Goal: Information Seeking & Learning: Learn about a topic

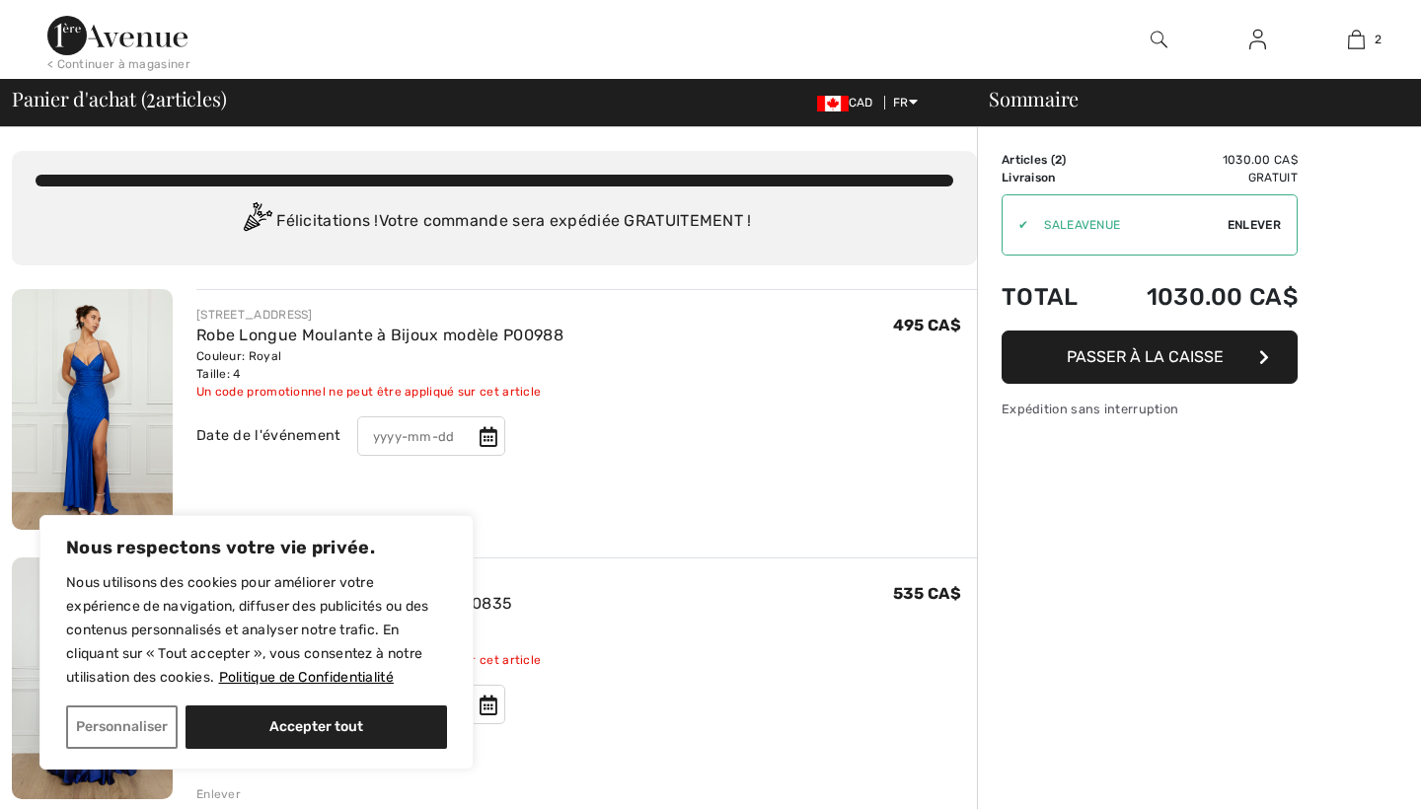
click at [146, 410] on img at bounding box center [92, 409] width 161 height 241
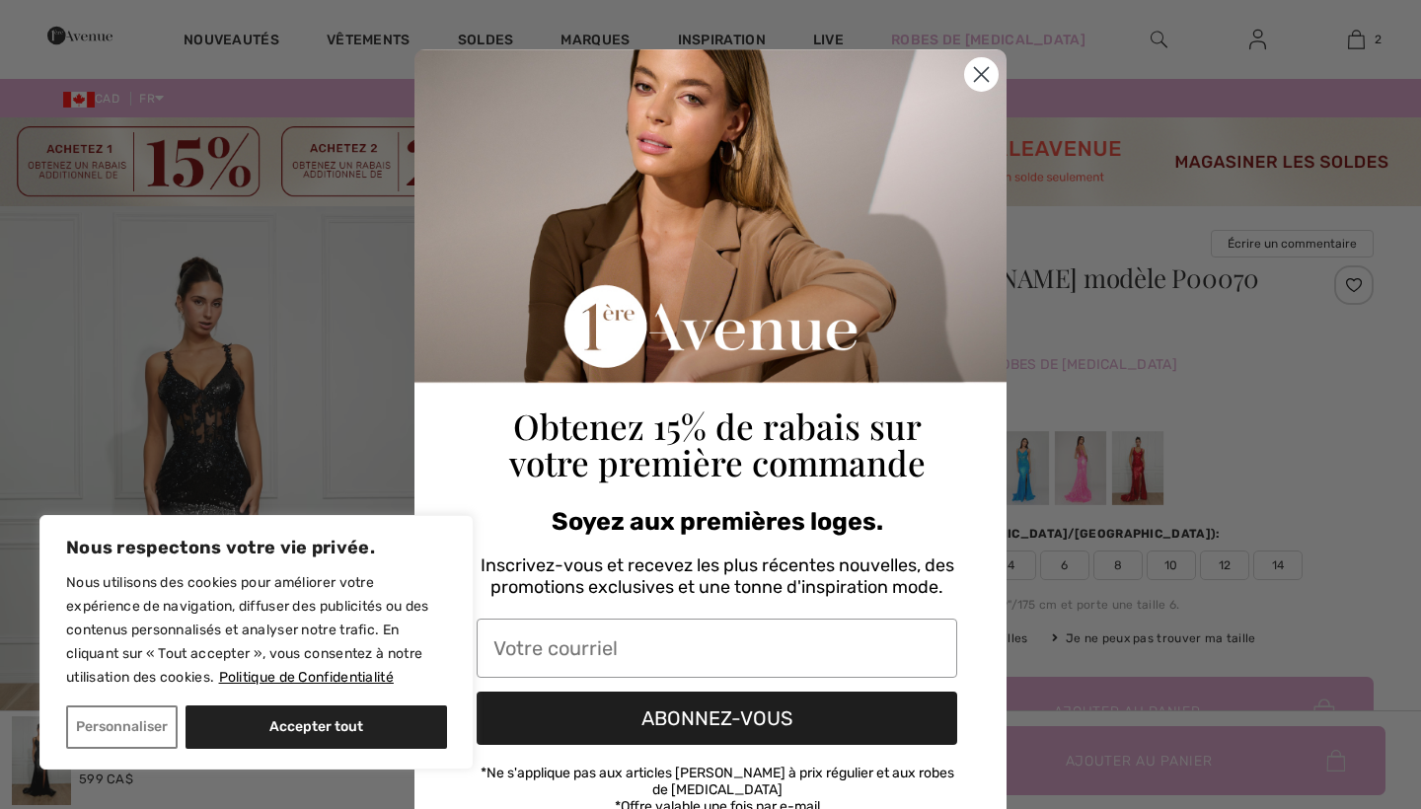
click at [987, 76] on circle "Close dialog" at bounding box center [981, 74] width 33 height 33
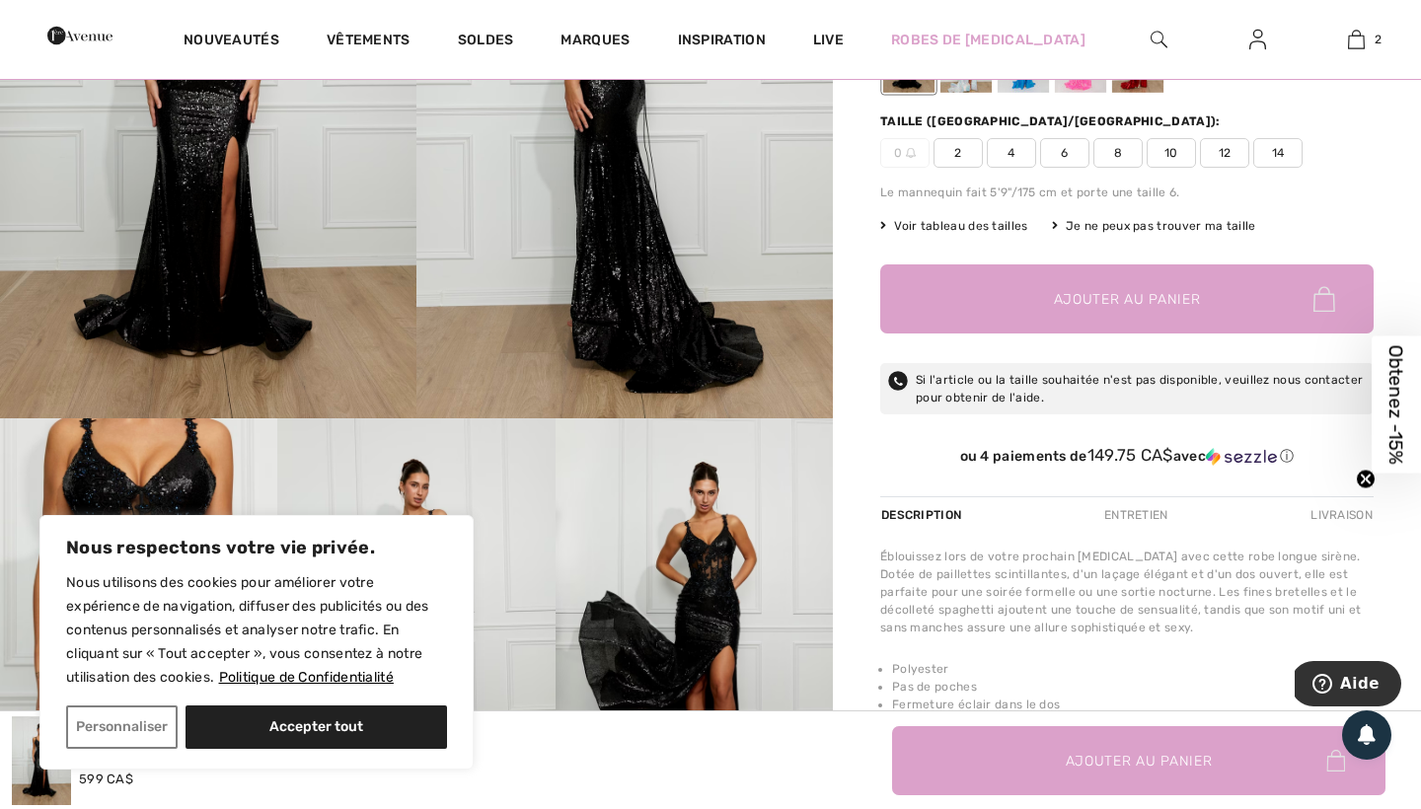
scroll to position [355, 0]
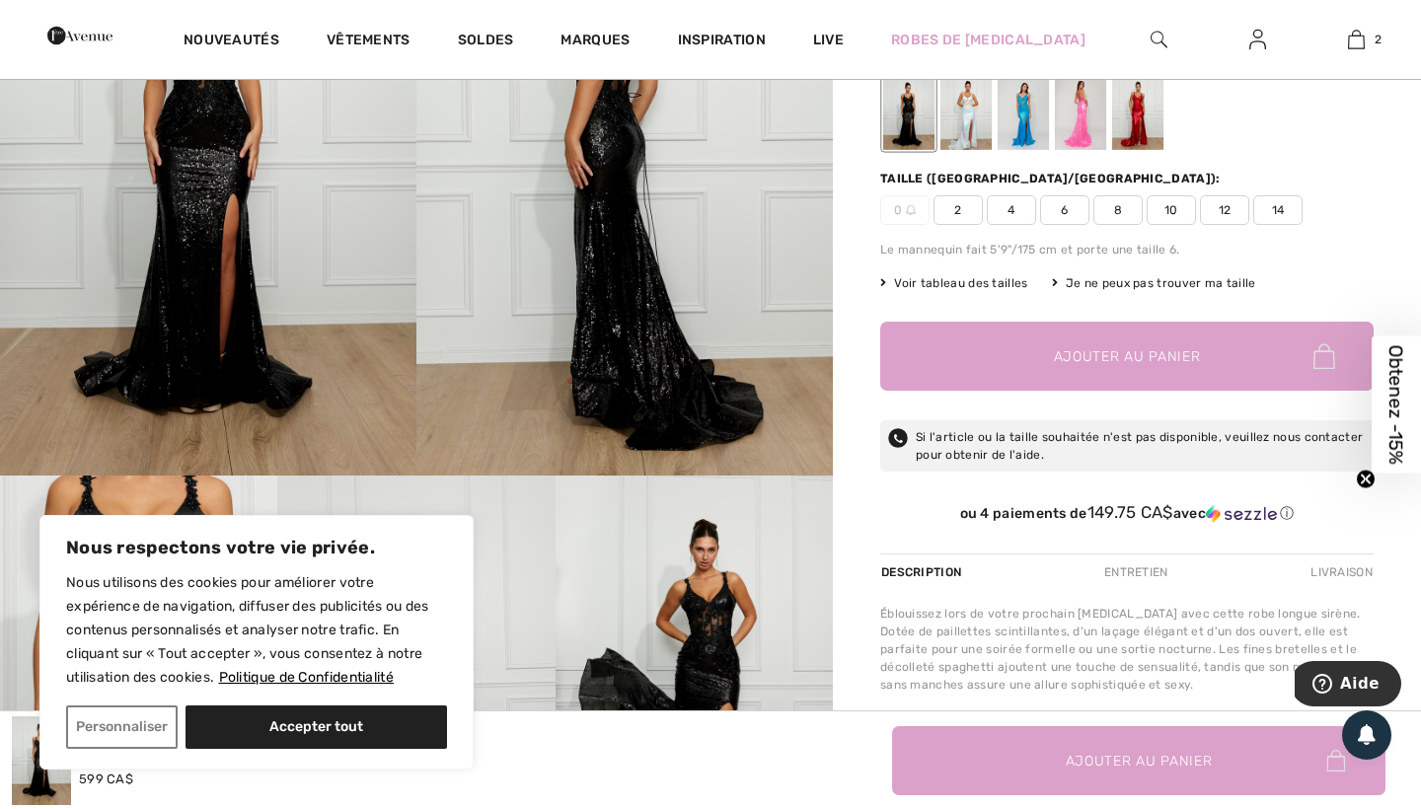
click at [428, 387] on img at bounding box center [624, 163] width 416 height 625
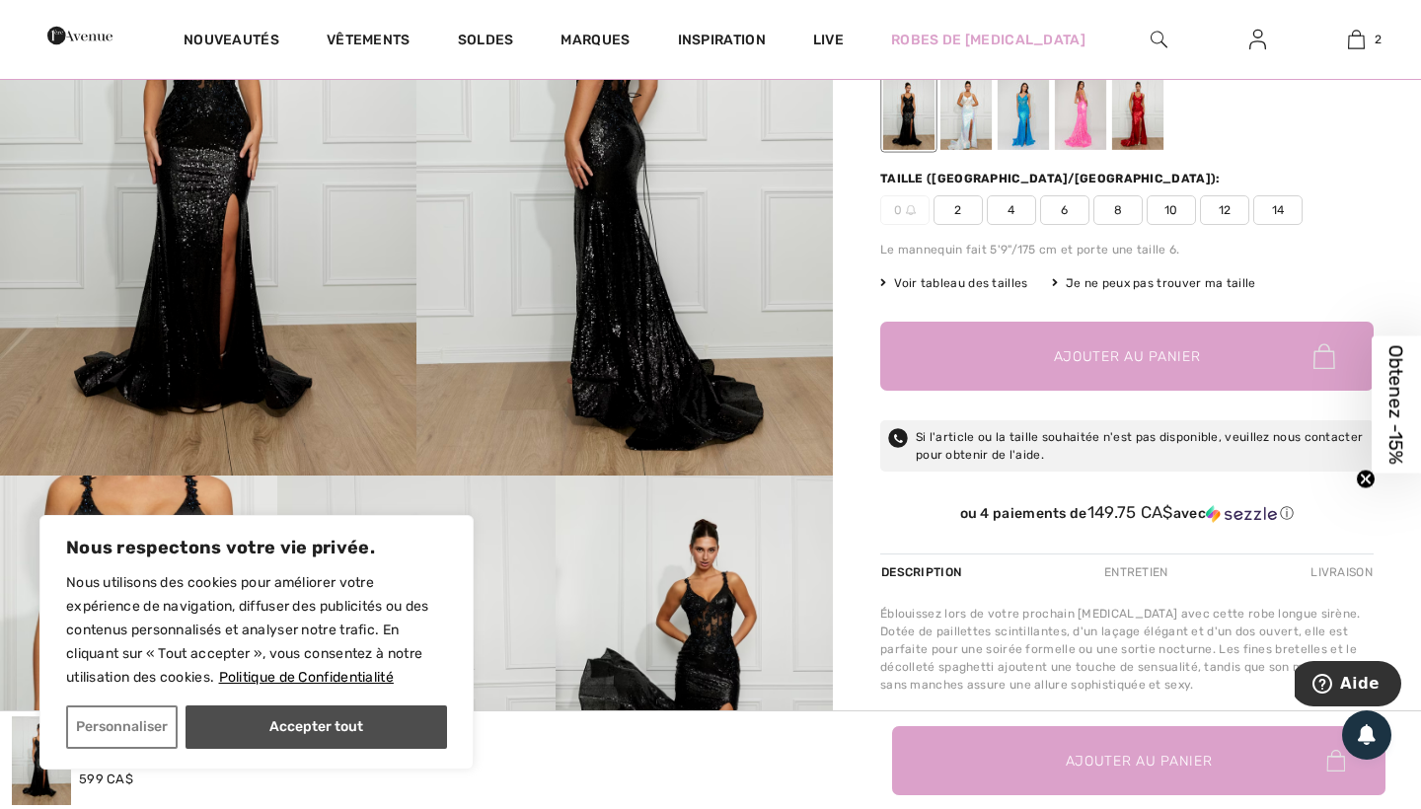
click at [288, 713] on button "Accepter tout" at bounding box center [316, 727] width 261 height 43
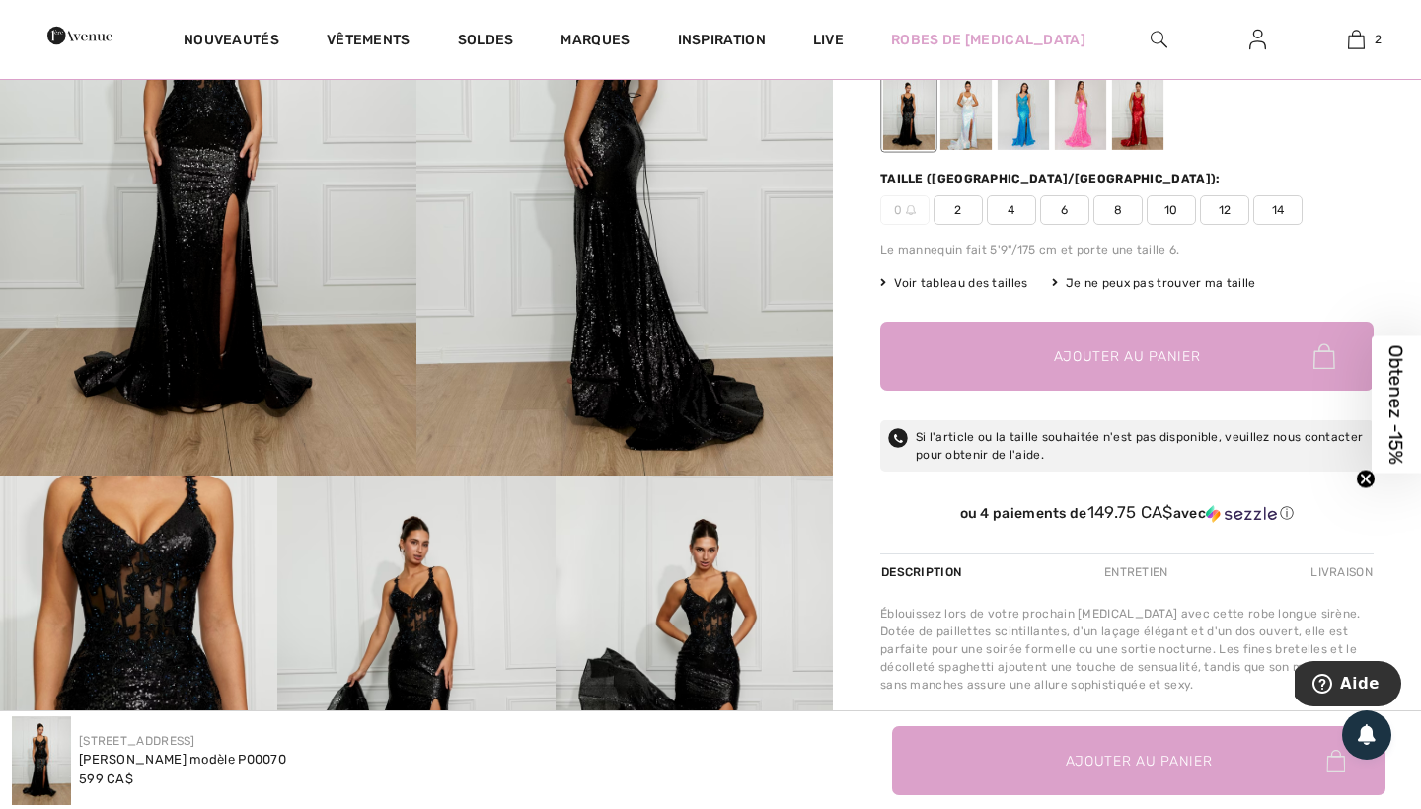
checkbox input "true"
click at [226, 339] on img at bounding box center [208, 163] width 416 height 625
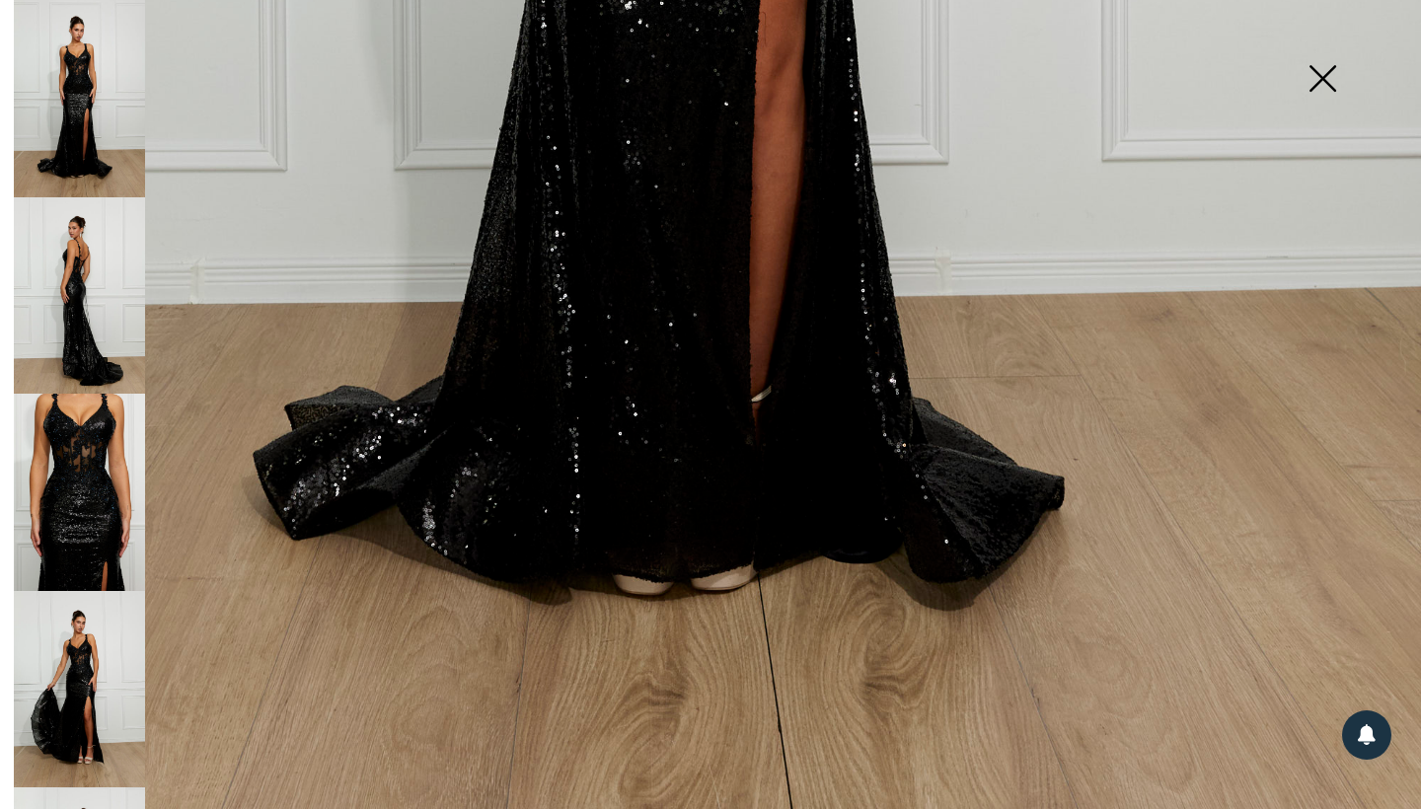
scroll to position [1322, 0]
click at [56, 267] on img at bounding box center [79, 295] width 131 height 197
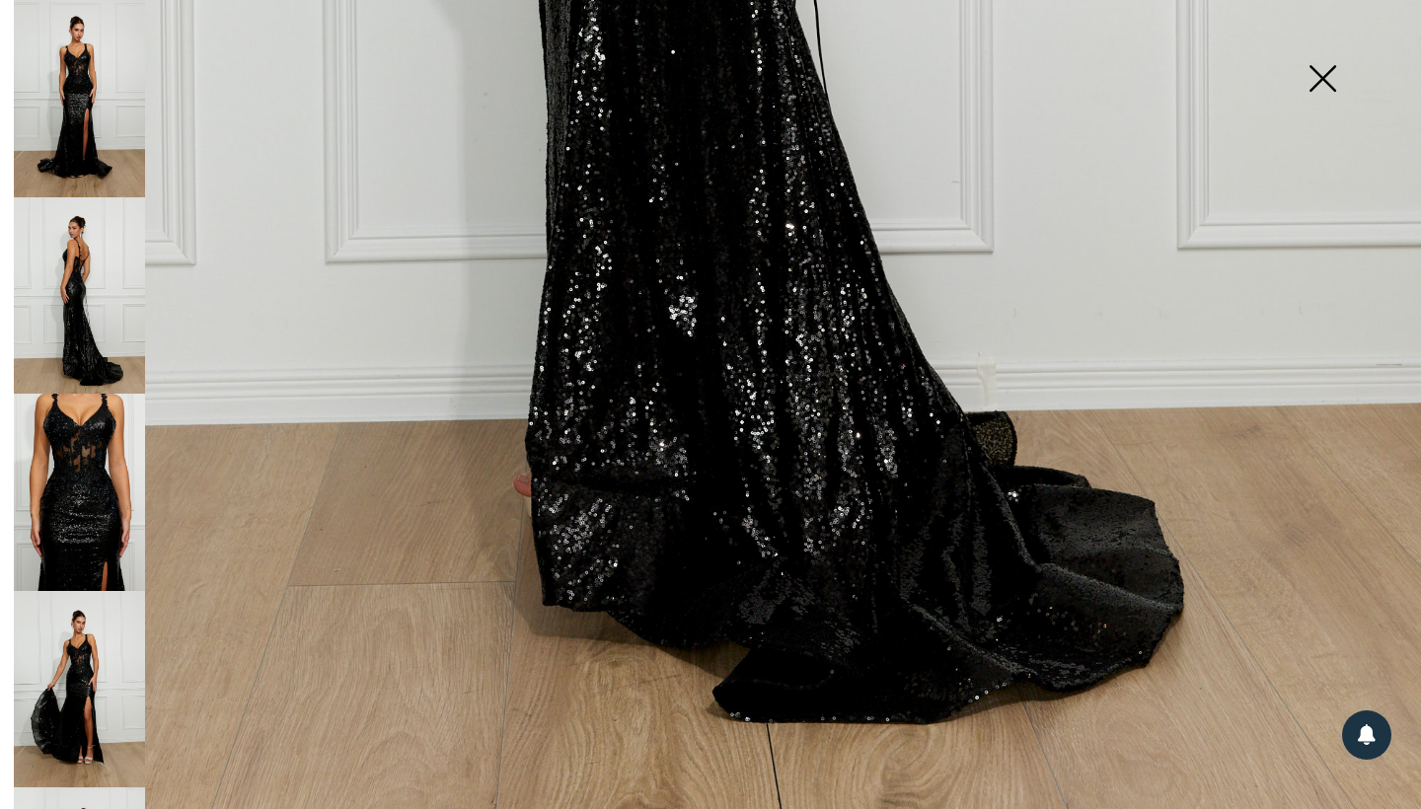
click at [110, 507] on img at bounding box center [79, 492] width 131 height 197
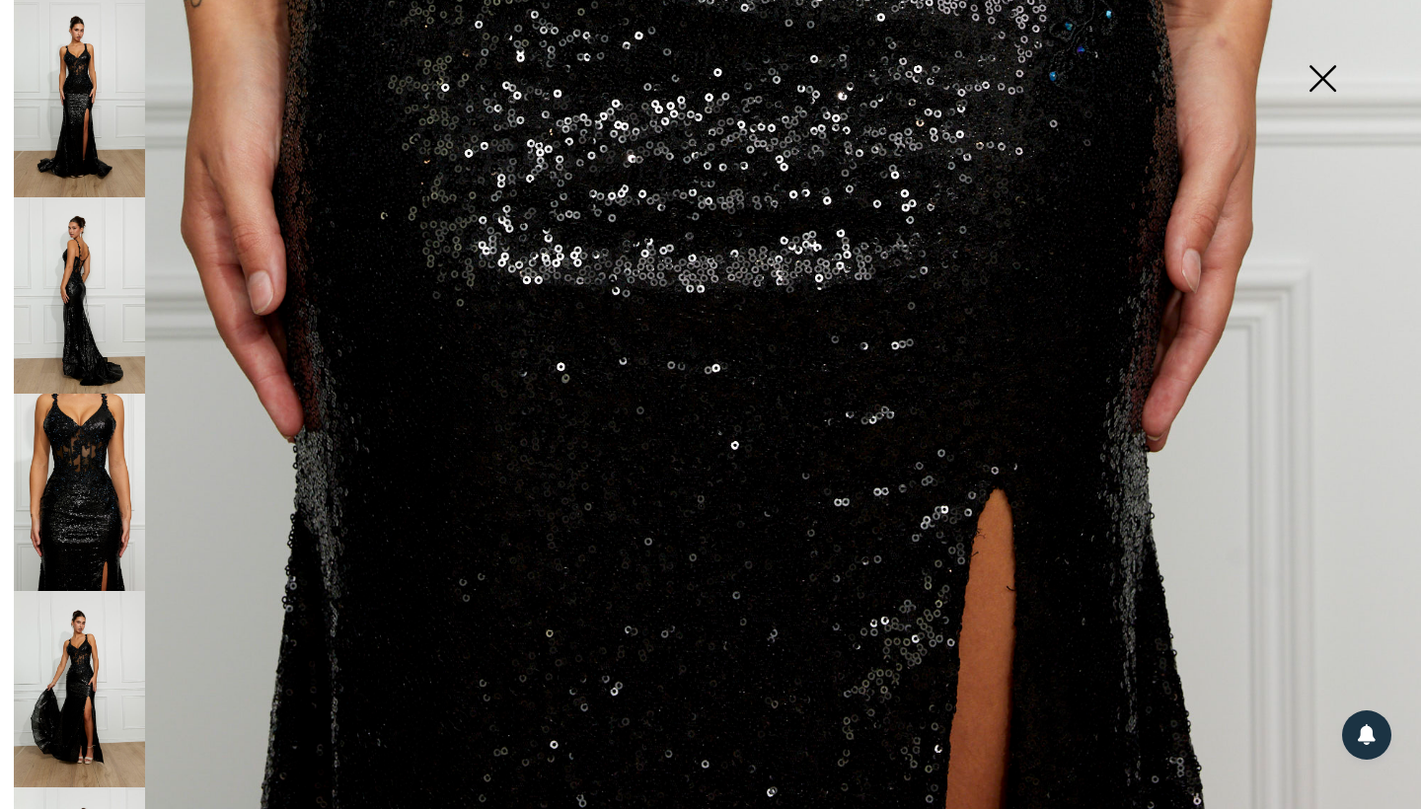
click at [103, 635] on img at bounding box center [79, 689] width 131 height 197
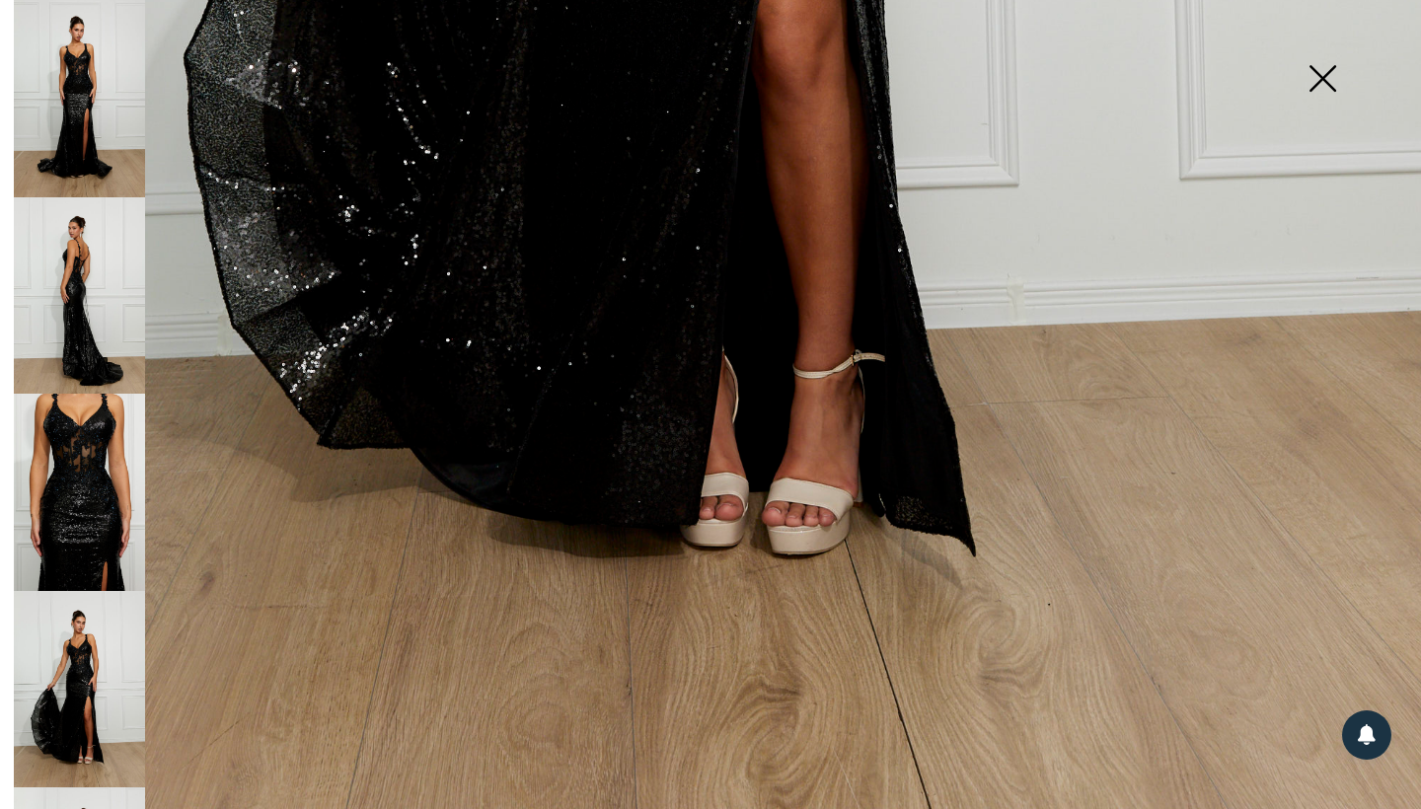
scroll to position [375, 0]
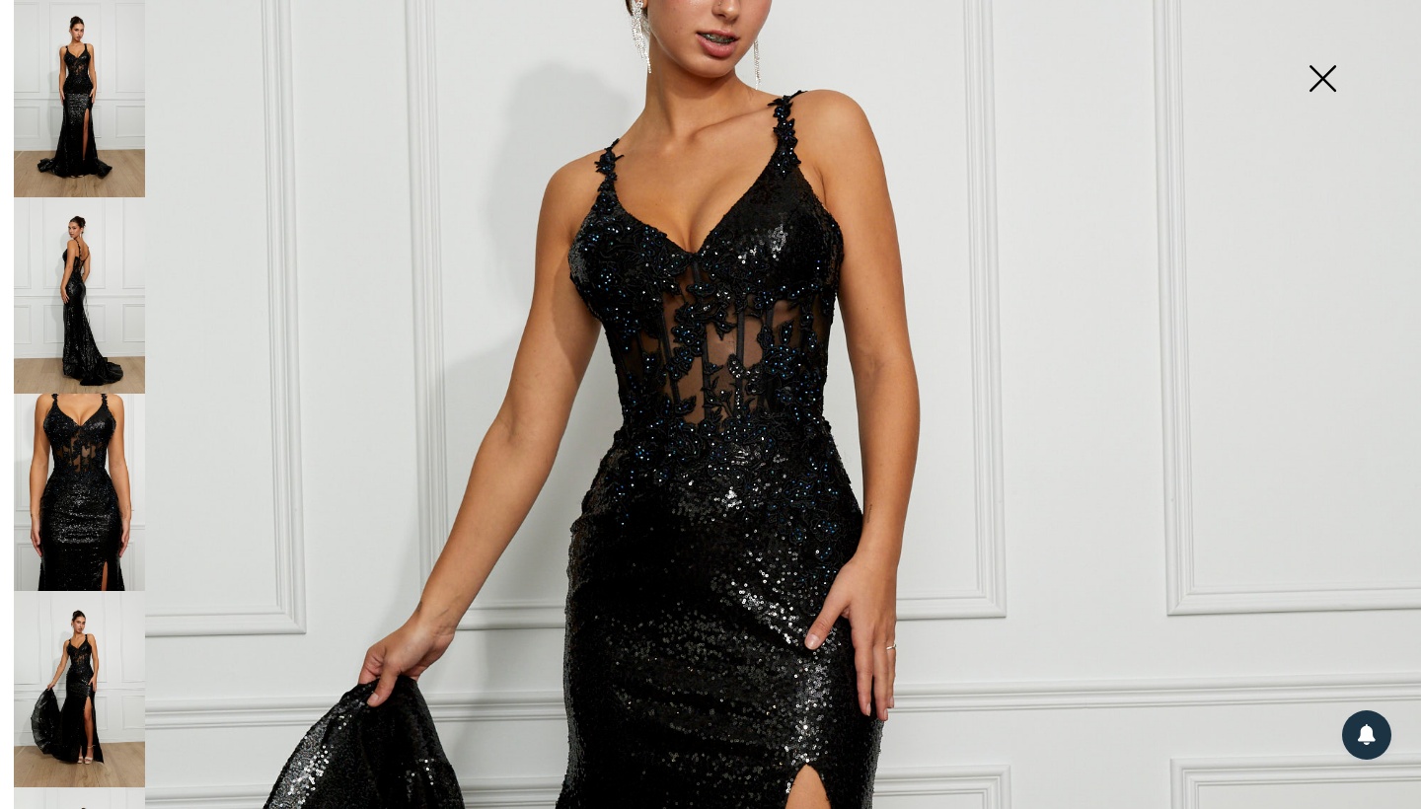
click at [1302, 96] on img at bounding box center [1322, 81] width 99 height 102
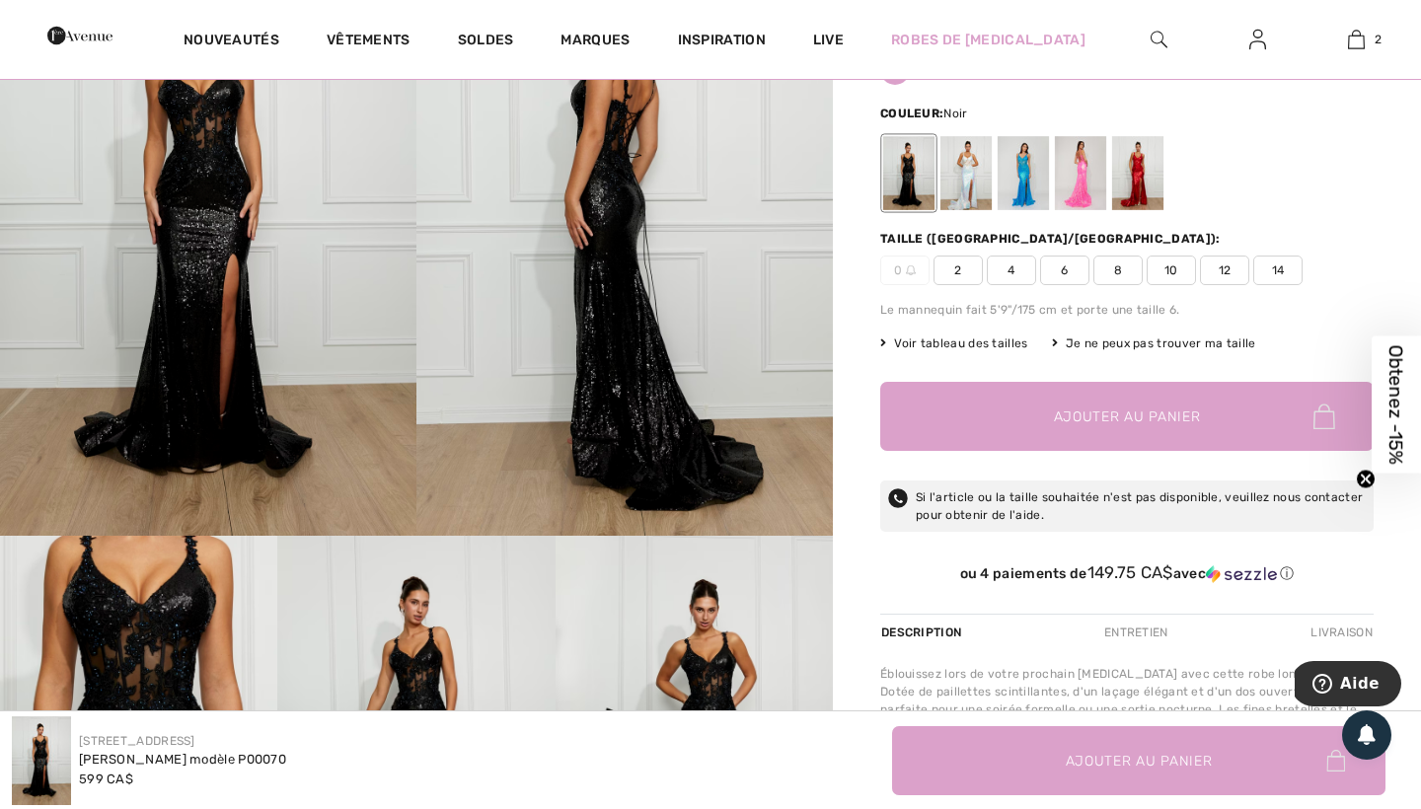
scroll to position [227, 0]
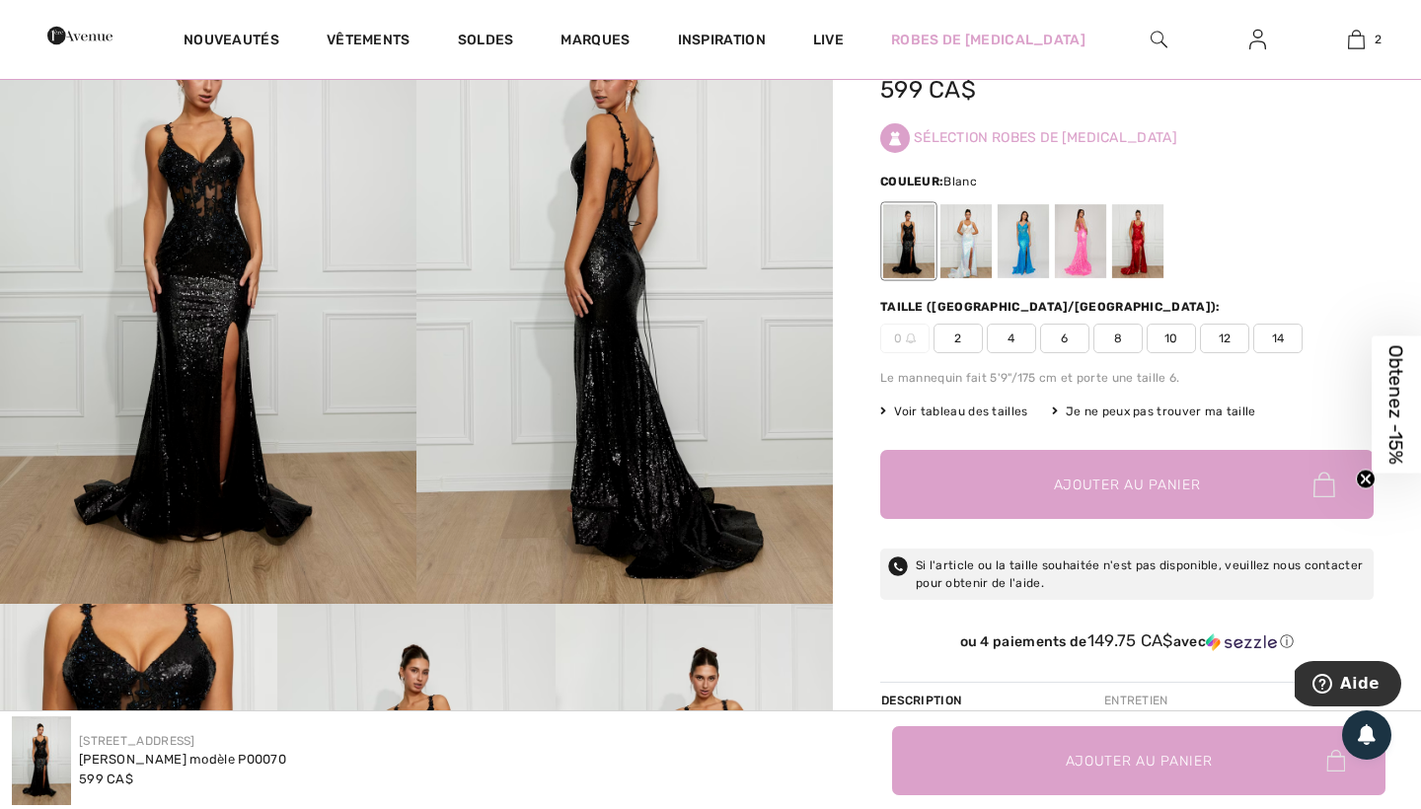
click at [963, 277] on div at bounding box center [965, 241] width 51 height 74
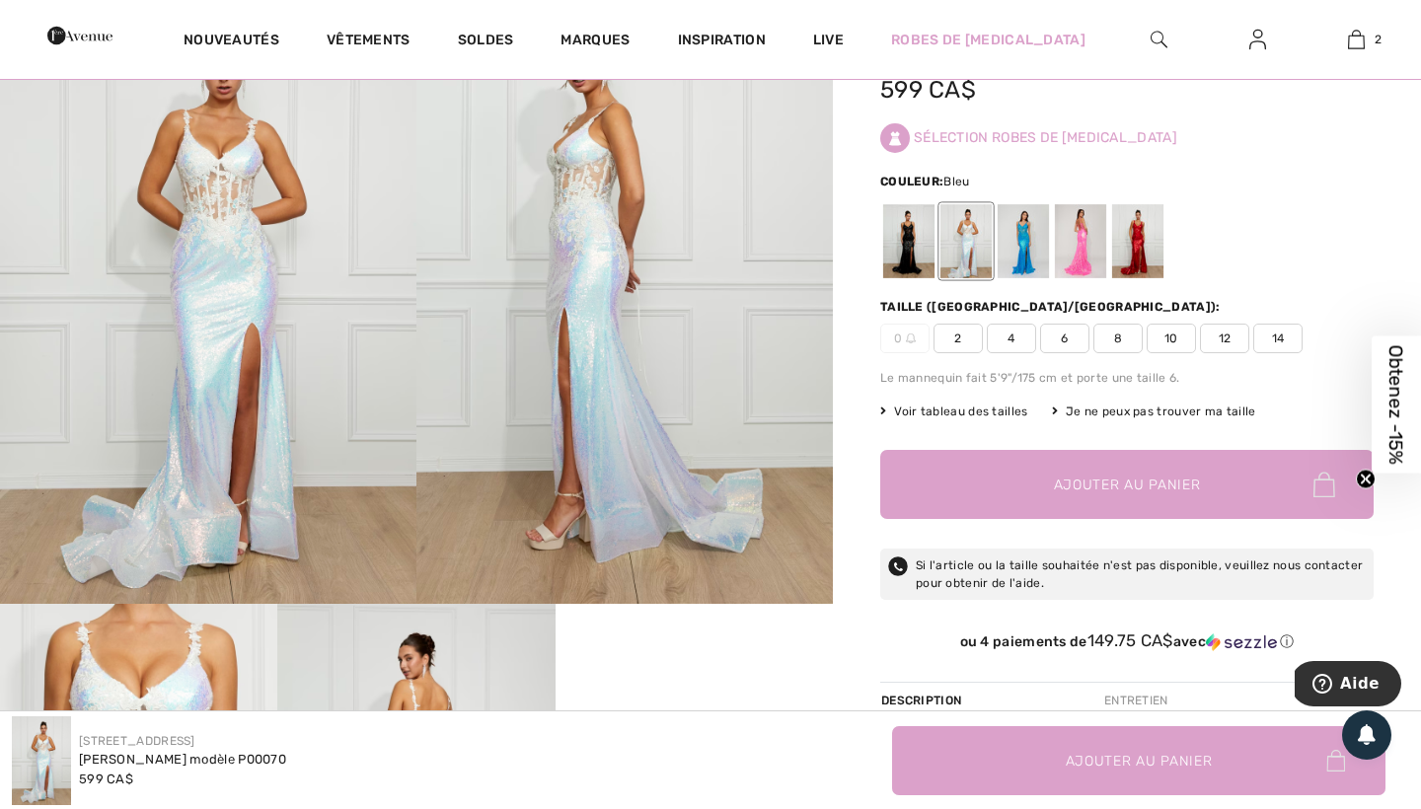
click at [1042, 278] on div at bounding box center [1023, 241] width 51 height 74
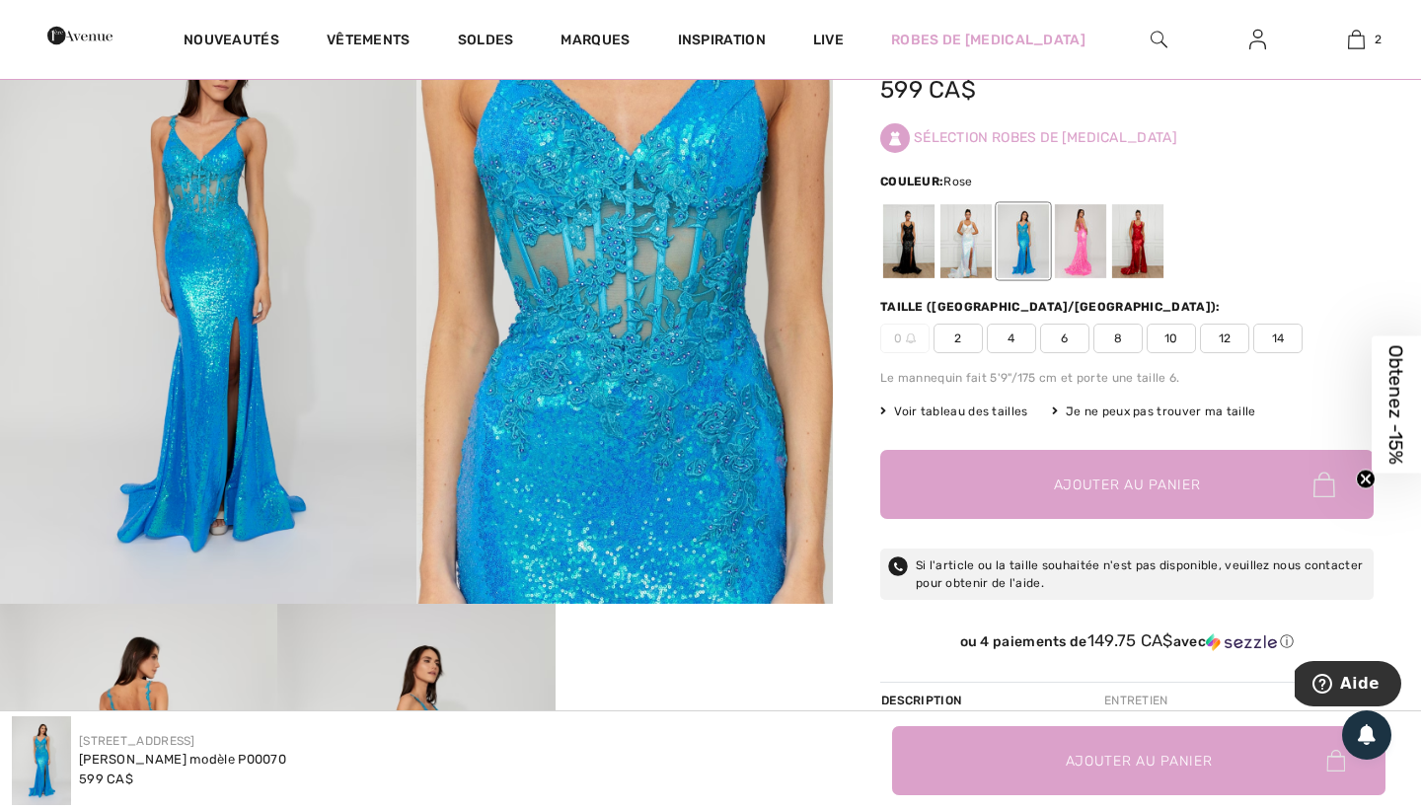
click at [1079, 276] on div at bounding box center [1080, 241] width 51 height 74
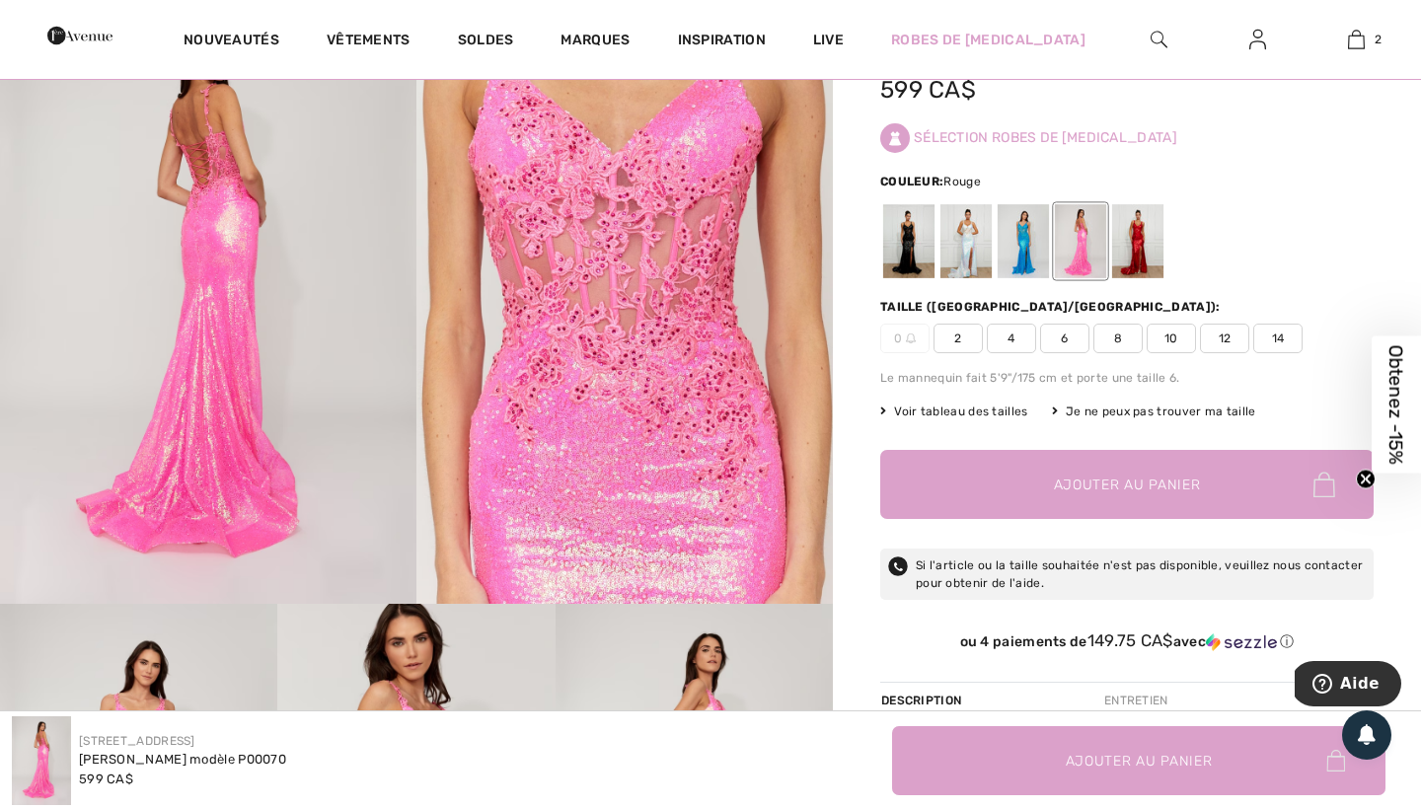
click at [1132, 273] on div at bounding box center [1137, 241] width 51 height 74
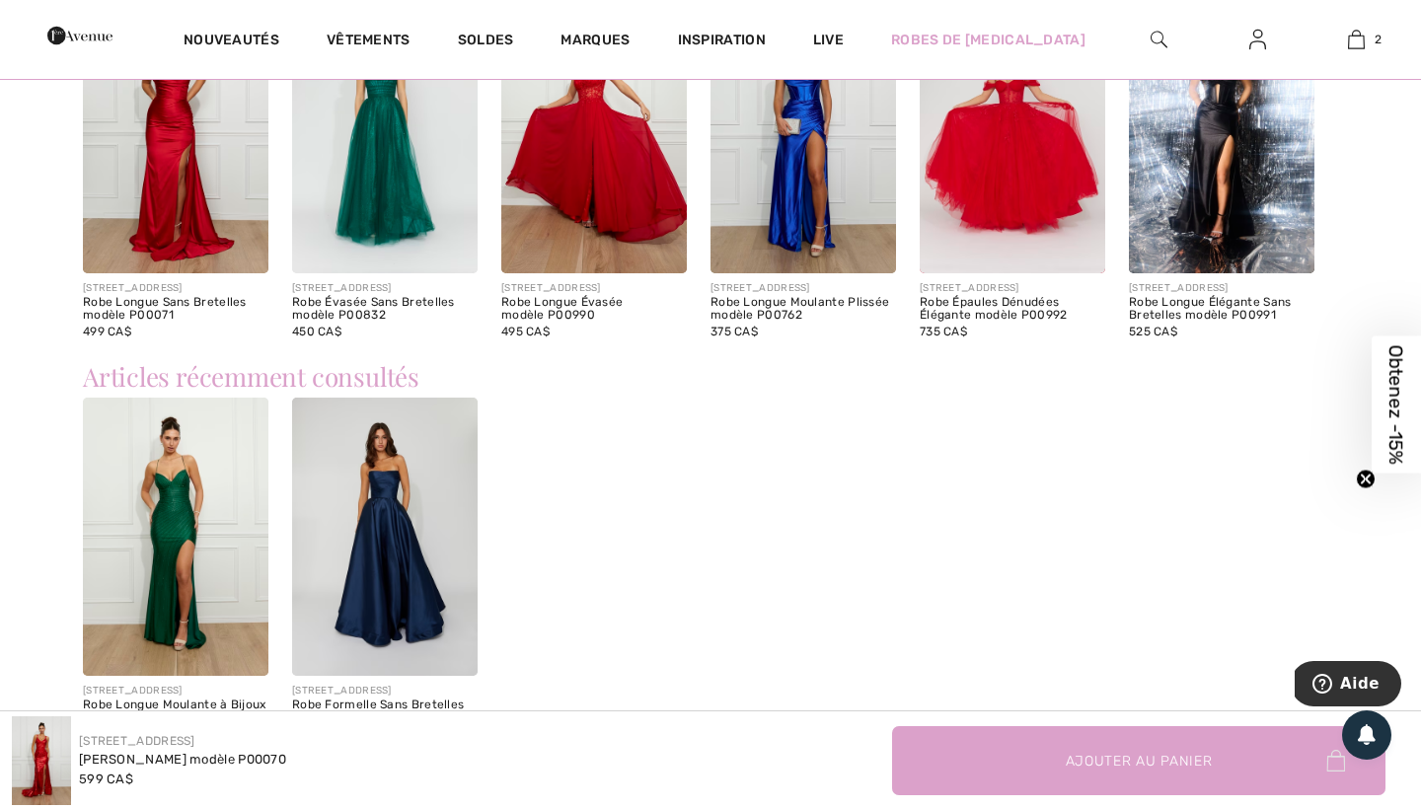
scroll to position [2148, 0]
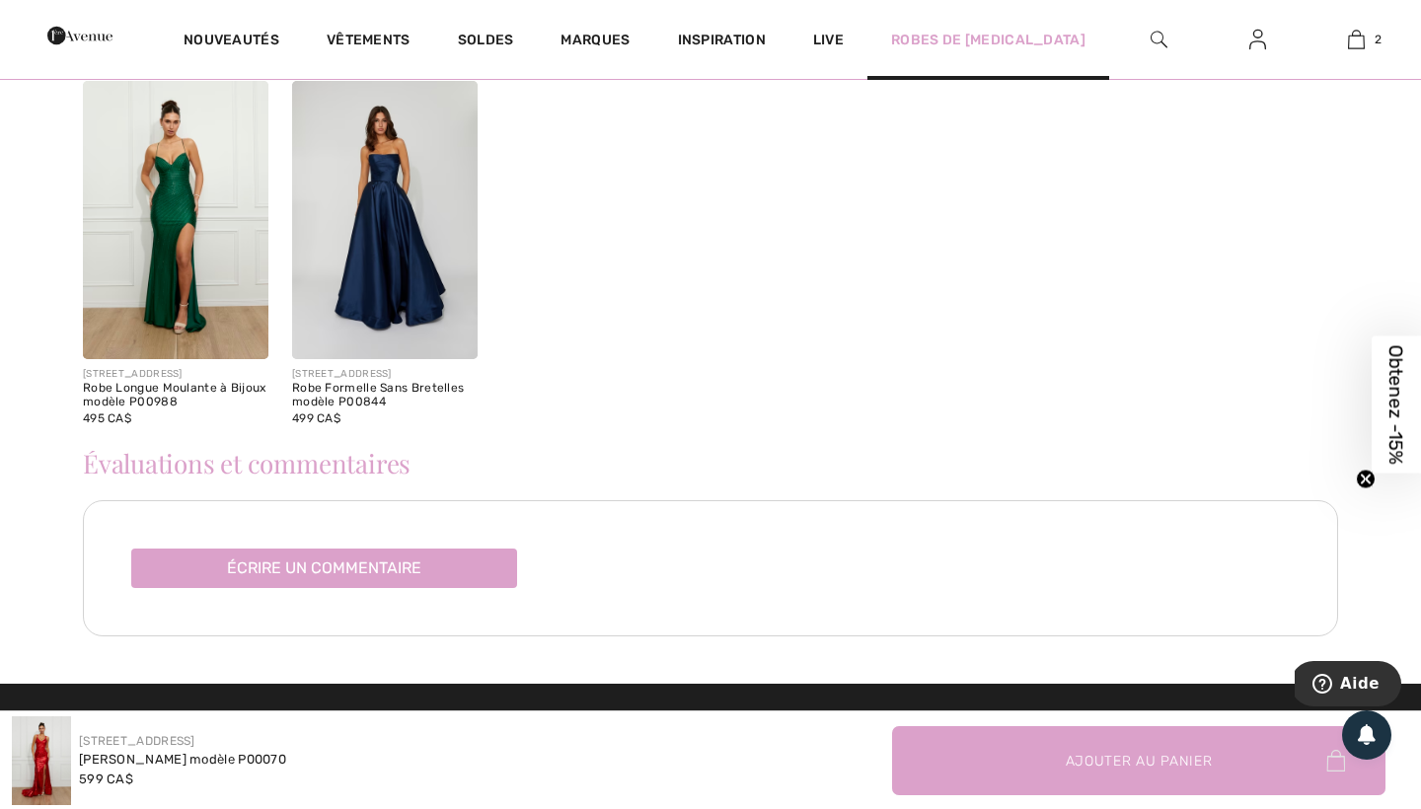
click at [1085, 4] on div "Robes de [MEDICAL_DATA]" at bounding box center [988, 39] width 242 height 81
